Goal: Obtain resource: Download file/media

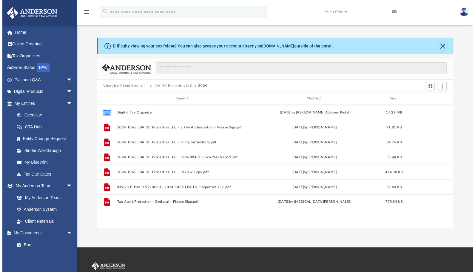
scroll to position [131, 351]
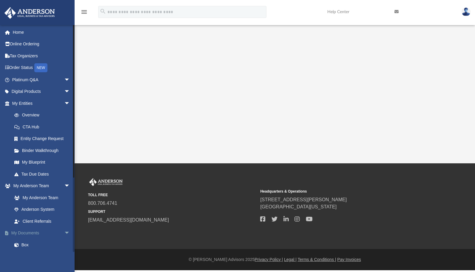
click at [35, 231] on link "My Documents arrow_drop_down" at bounding box center [41, 233] width 75 height 12
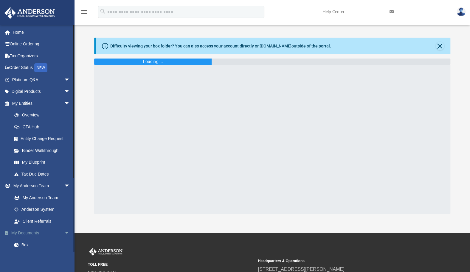
click at [35, 231] on link "My Documents arrow_drop_down" at bounding box center [41, 233] width 75 height 12
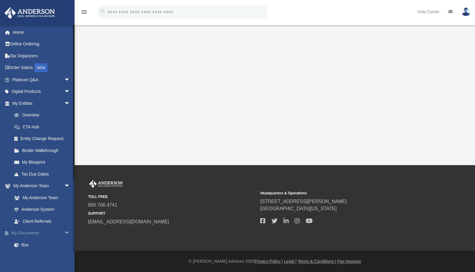
click at [27, 232] on link "My Documents arrow_drop_down" at bounding box center [41, 233] width 75 height 12
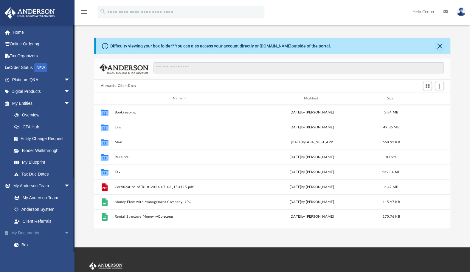
scroll to position [131, 351]
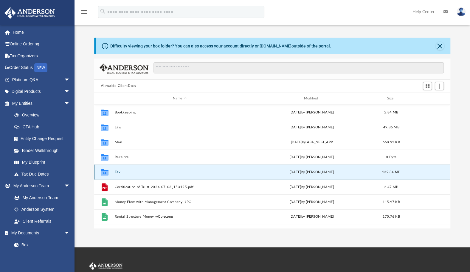
click at [122, 170] on button "Tax" at bounding box center [180, 172] width 130 height 4
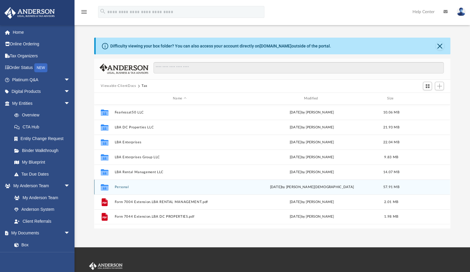
click at [120, 185] on button "Personal" at bounding box center [180, 187] width 130 height 4
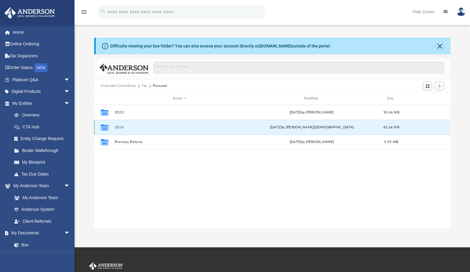
click at [122, 127] on button "2024" at bounding box center [180, 127] width 130 height 4
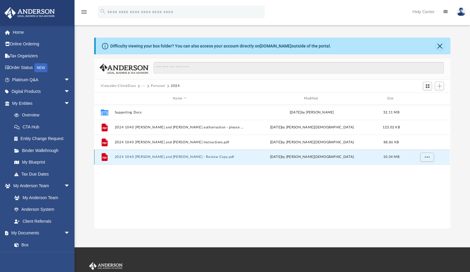
click at [133, 157] on button "2024 1040 [PERSON_NAME] and [PERSON_NAME] - Review Copy.pdf" at bounding box center [180, 157] width 130 height 4
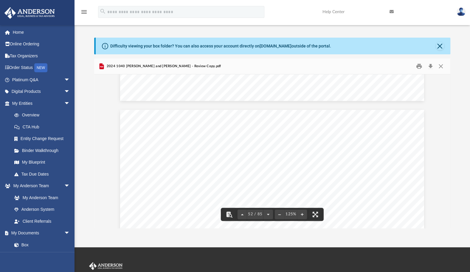
scroll to position [20499, 0]
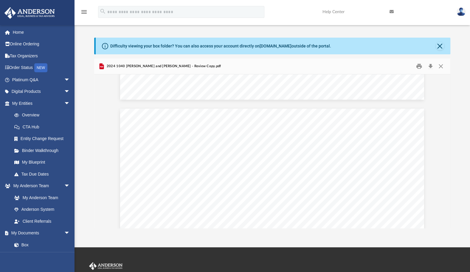
drag, startPoint x: 245, startPoint y: 124, endPoint x: 244, endPoint y: 116, distance: 7.9
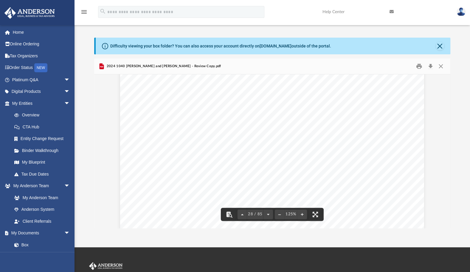
scroll to position [10977, 0]
click at [385, 159] on div "Page 29" at bounding box center [272, 177] width 304 height 394
click at [388, 187] on div "Page 31" at bounding box center [272, 69] width 304 height 394
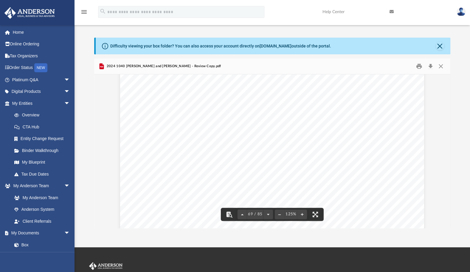
click at [406, 180] on div "}}}}}}}}}}}}}}}}}}}}}}}}}}}}}}}}}}} }}}}}}}}}}} [PERSON_NAME] & [PERSON_NAME] 5…" at bounding box center [272, 207] width 304 height 394
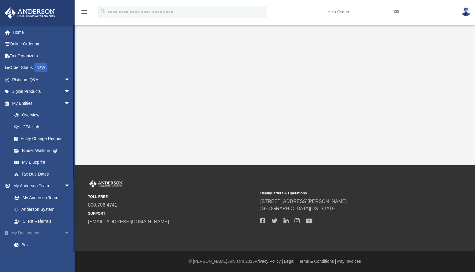
click at [26, 233] on link "My Documents arrow_drop_down" at bounding box center [41, 233] width 75 height 12
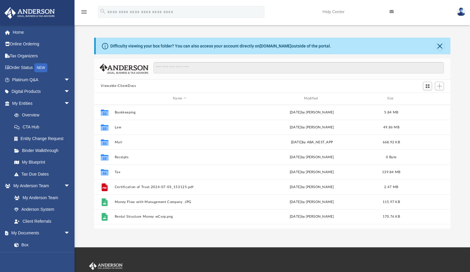
scroll to position [131, 351]
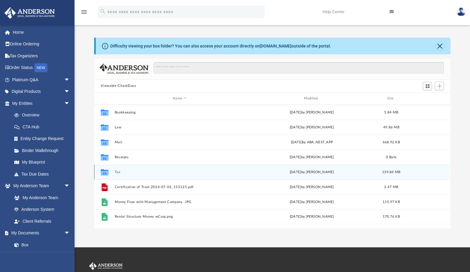
click at [116, 172] on button "Tax" at bounding box center [180, 172] width 130 height 4
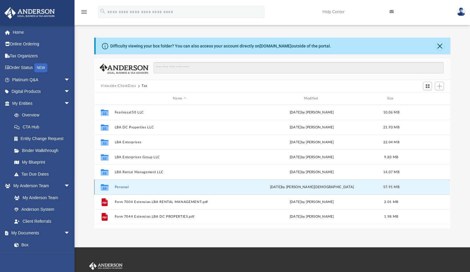
click at [125, 188] on button "Personal" at bounding box center [180, 187] width 130 height 4
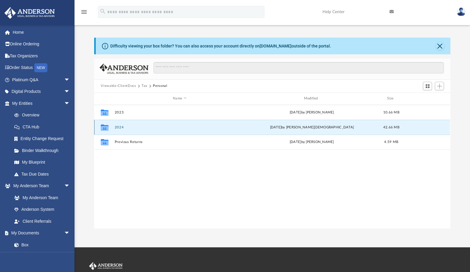
click at [121, 126] on button "2024" at bounding box center [180, 127] width 130 height 4
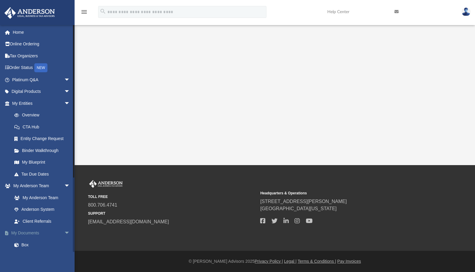
click at [38, 232] on link "My Documents arrow_drop_down" at bounding box center [41, 233] width 75 height 12
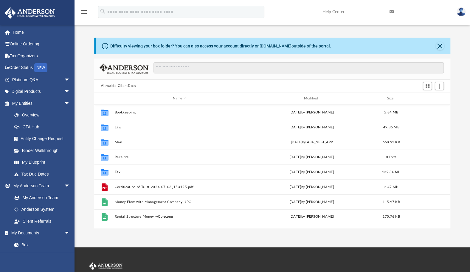
scroll to position [131, 351]
